Goal: Information Seeking & Learning: Learn about a topic

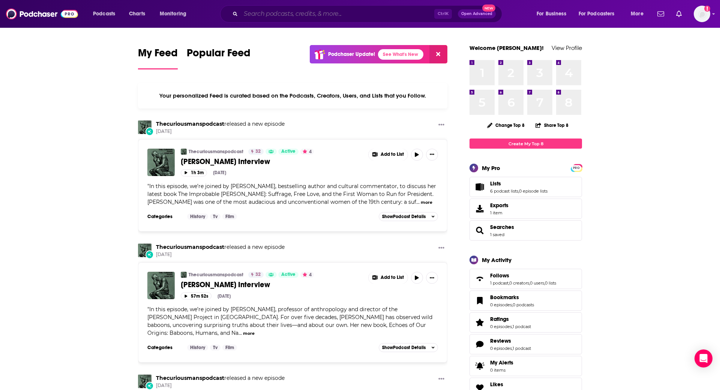
click at [274, 15] on input "Search podcasts, credits, & more..." at bounding box center [337, 14] width 193 height 12
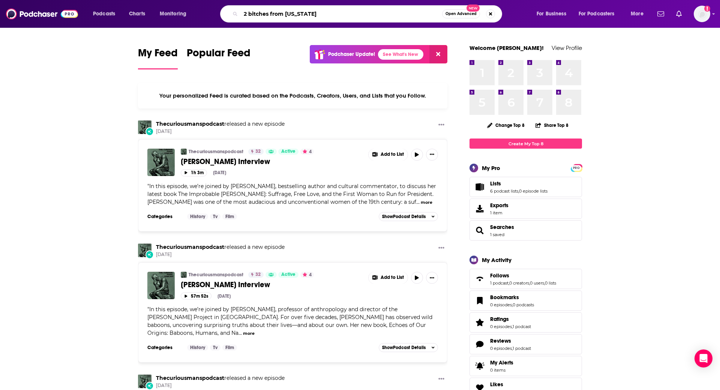
type input "2 bitches from [US_STATE]"
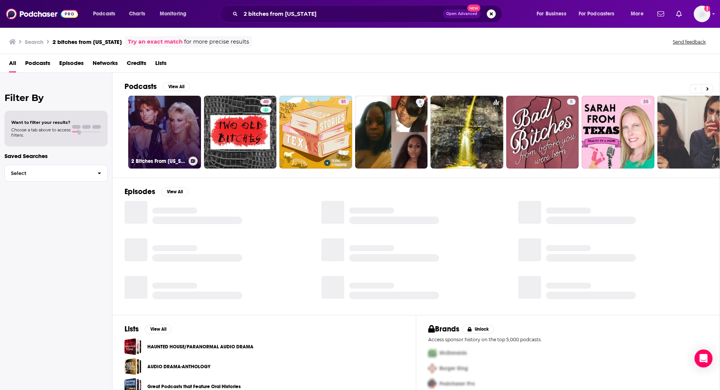
click at [177, 125] on link "2 Bitches From [US_STATE]" at bounding box center [164, 132] width 73 height 73
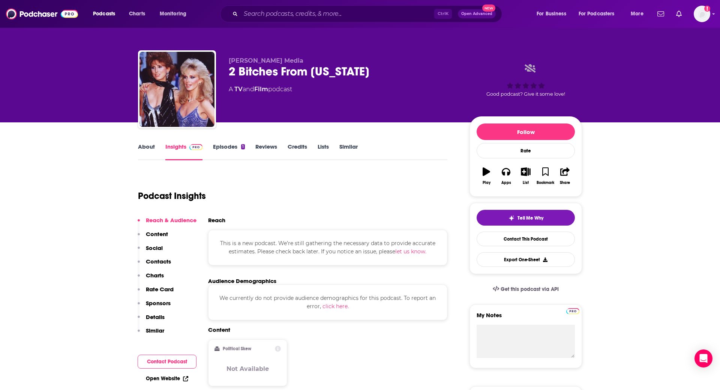
click at [139, 143] on link "About" at bounding box center [146, 151] width 17 height 17
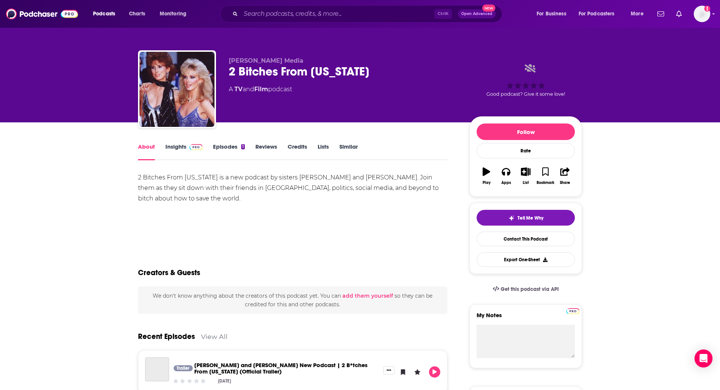
click at [175, 148] on link "Insights" at bounding box center [183, 151] width 37 height 17
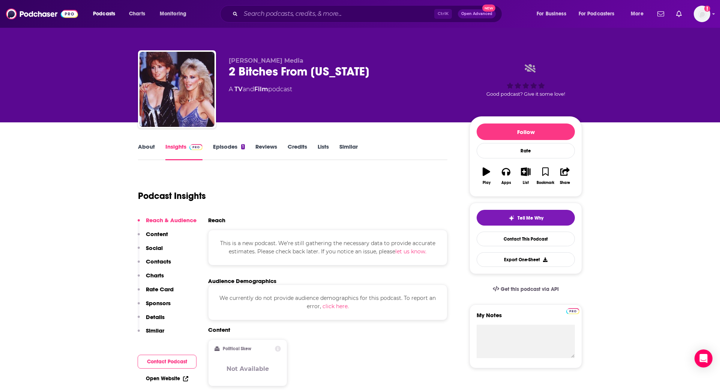
click at [226, 148] on link "Episodes 1" at bounding box center [229, 151] width 32 height 17
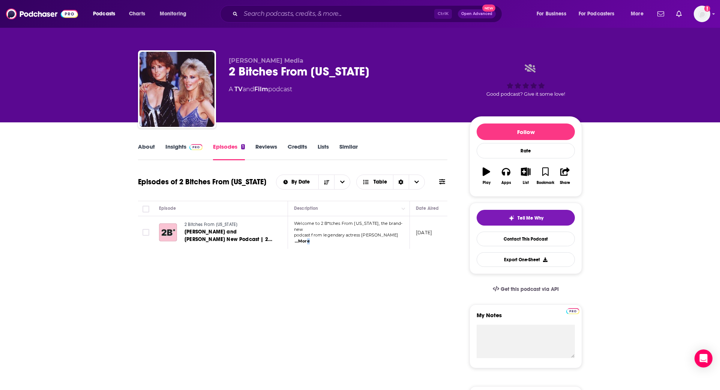
click at [310, 238] on span "...More" at bounding box center [302, 241] width 15 height 6
drag, startPoint x: 293, startPoint y: 132, endPoint x: 321, endPoint y: 139, distance: 29.2
click at [331, 233] on span "podcast from legendary actress [PERSON_NAME]" at bounding box center [346, 234] width 105 height 5
click at [310, 238] on span "...More" at bounding box center [302, 241] width 15 height 6
drag, startPoint x: 311, startPoint y: 262, endPoint x: 279, endPoint y: 255, distance: 33.2
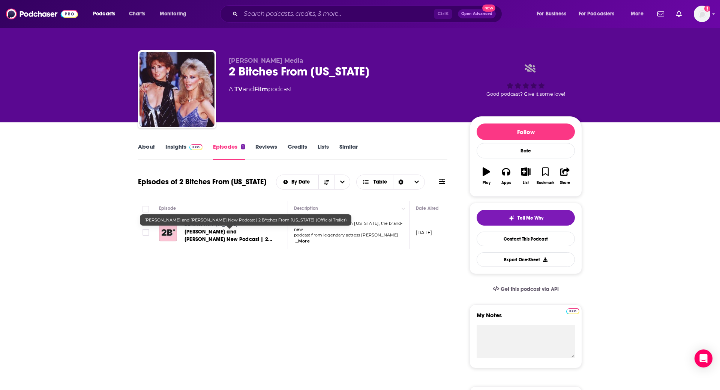
click at [237, 238] on span "[PERSON_NAME] and [PERSON_NAME] New Podcast | 2 B*tches From [US_STATE] (Offici…" at bounding box center [228, 242] width 88 height 29
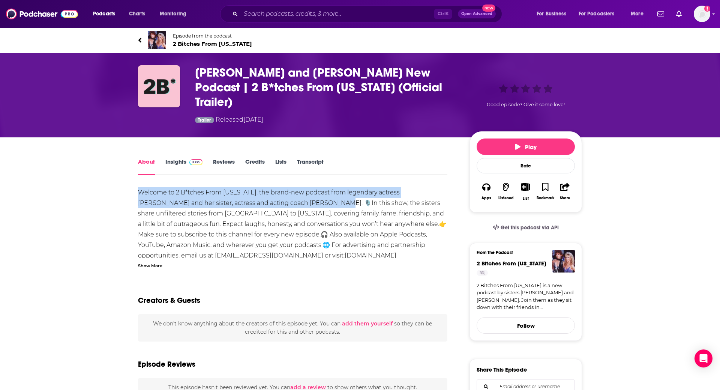
drag, startPoint x: 135, startPoint y: 179, endPoint x: 284, endPoint y: 192, distance: 150.1
copy div "Welcome to 2 B*tches From [US_STATE], the brand-new podcast from legendary actr…"
